Goal: Entertainment & Leisure: Consume media (video, audio)

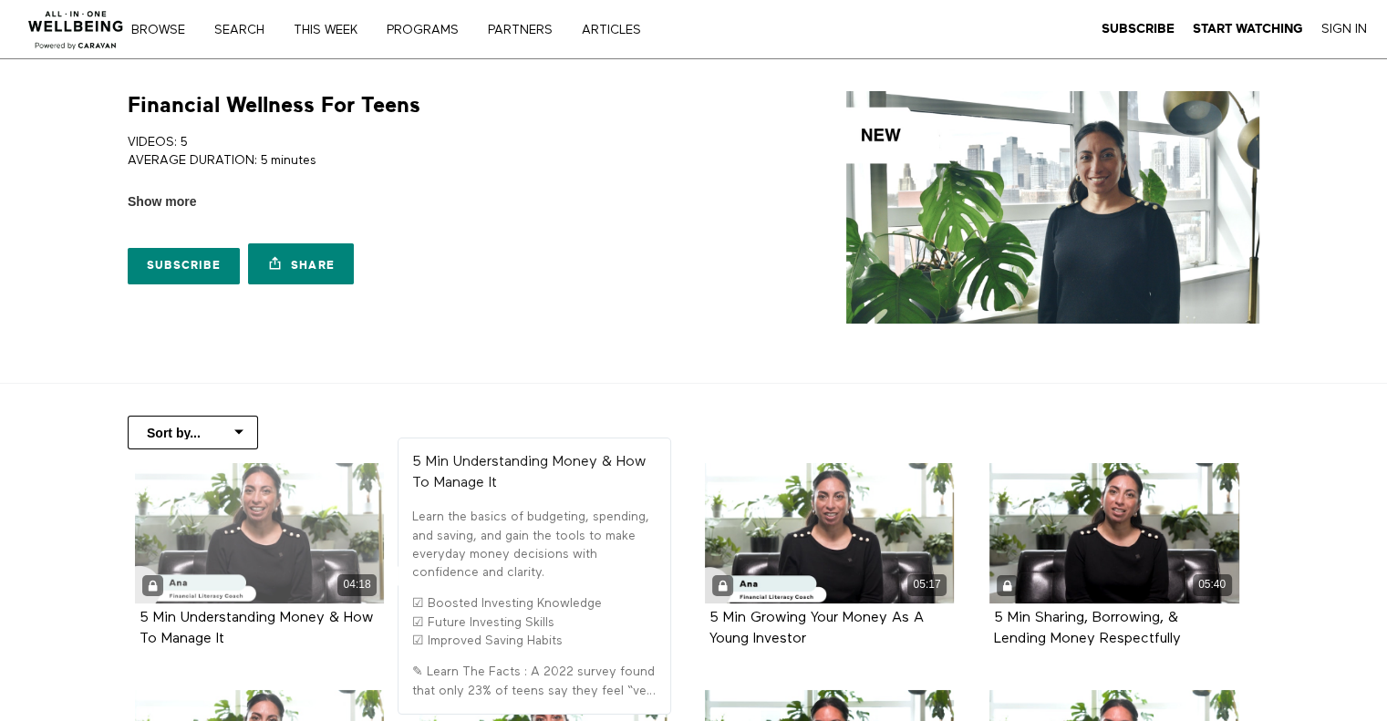
click at [215, 471] on div "04:18" at bounding box center [260, 533] width 250 height 140
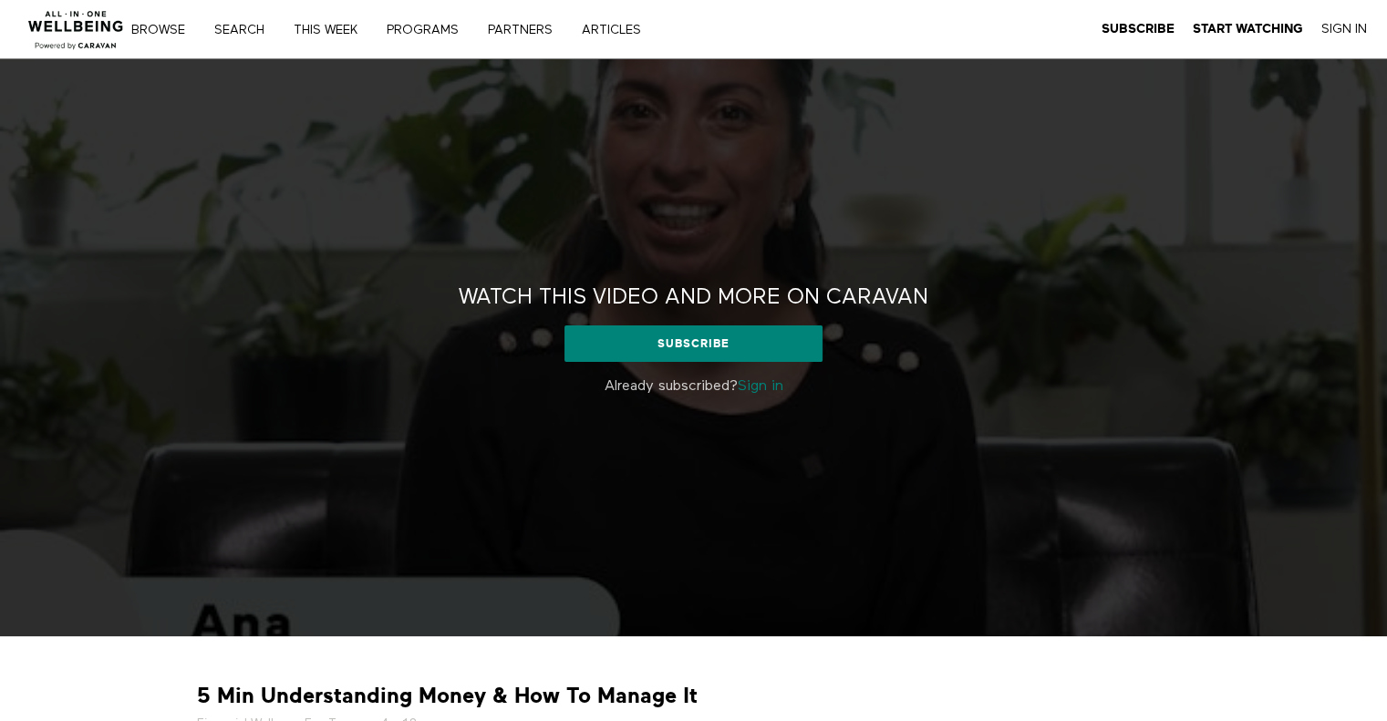
click at [769, 385] on link "Sign in" at bounding box center [760, 386] width 46 height 15
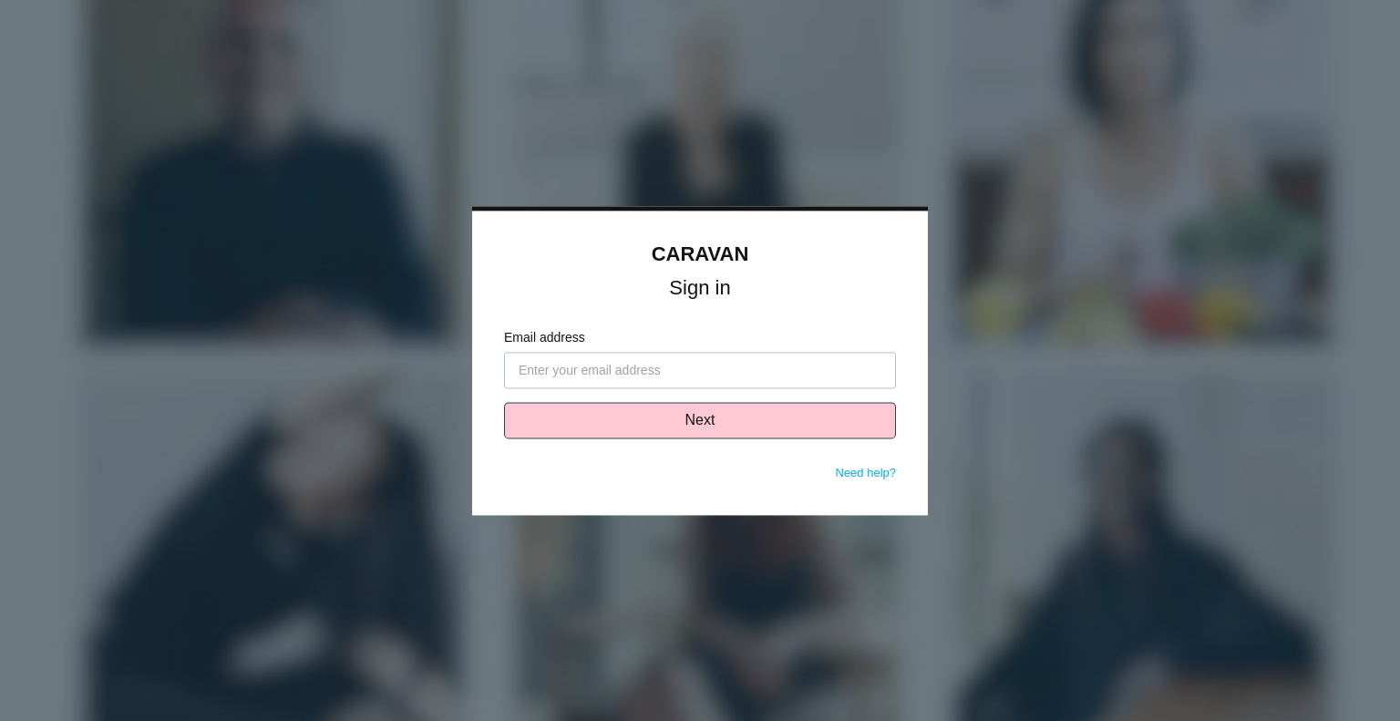
type input "[EMAIL_ADDRESS][DOMAIN_NAME]"
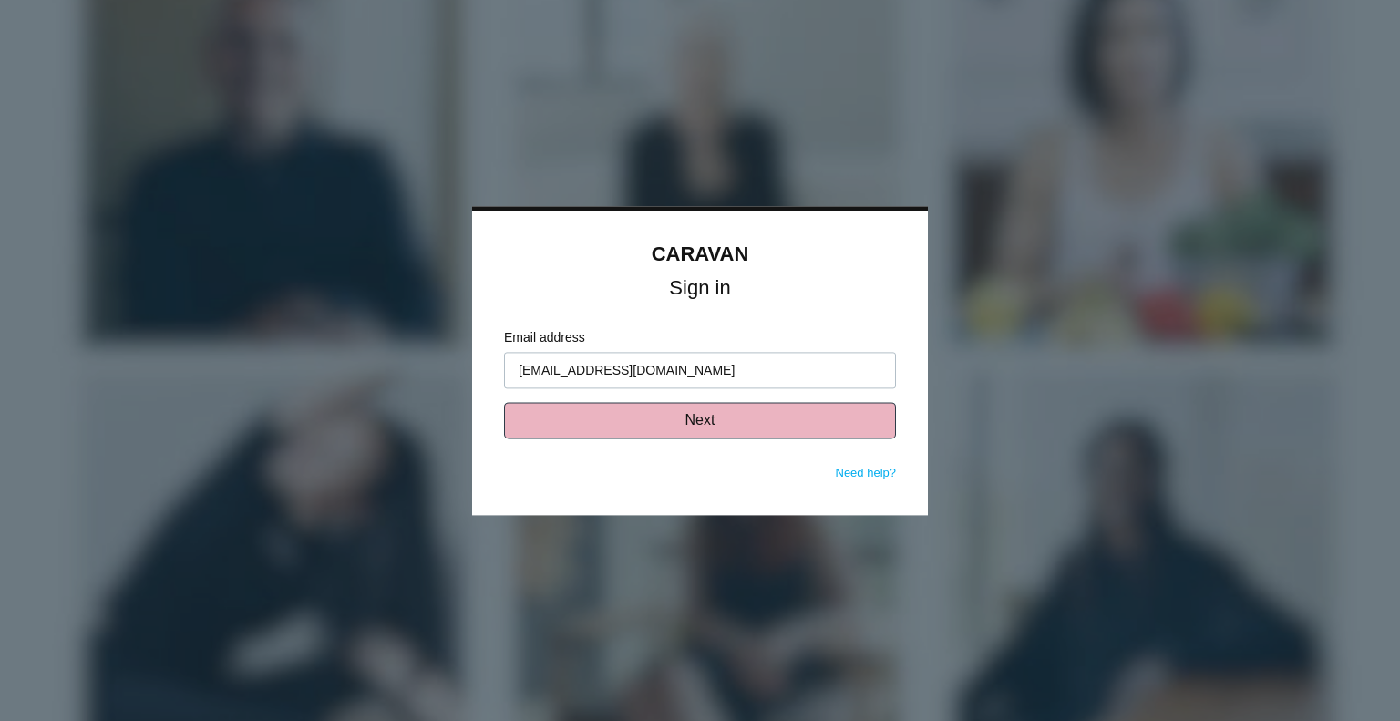
click at [692, 422] on button "Next" at bounding box center [700, 420] width 392 height 36
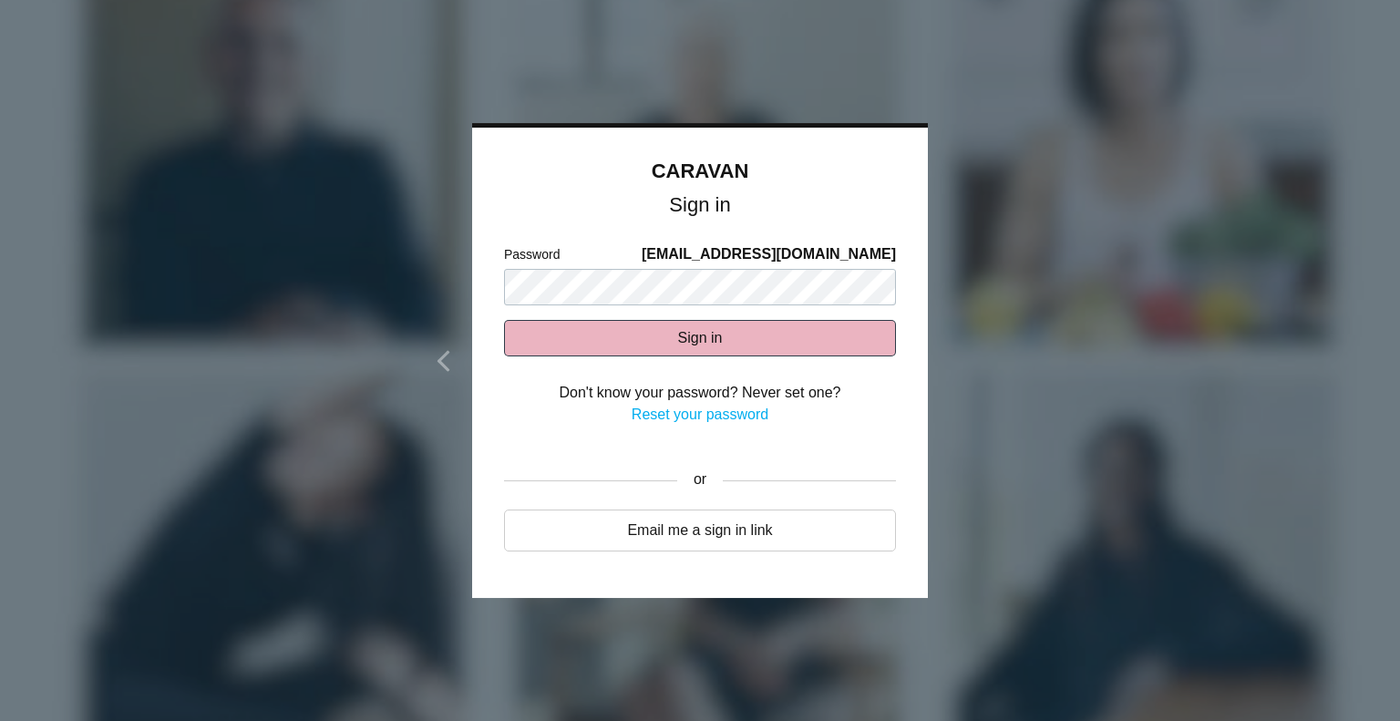
click at [678, 349] on button "Sign in" at bounding box center [700, 338] width 392 height 36
